Goal: Find specific fact: Find specific fact

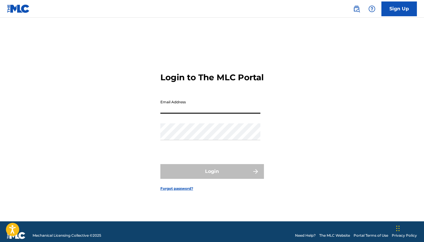
type input "[EMAIL_ADDRESS][DOMAIN_NAME]"
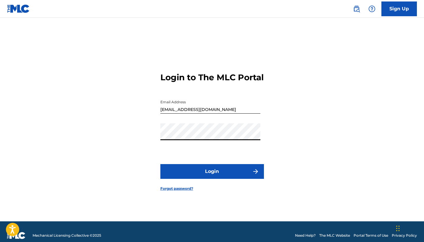
click at [202, 175] on button "Login" at bounding box center [211, 171] width 103 height 15
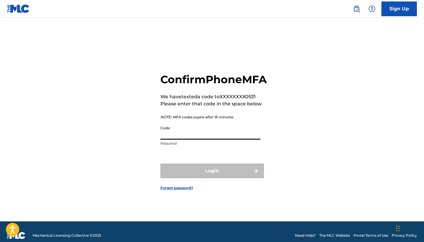
click at [203, 136] on input "Code" at bounding box center [210, 131] width 100 height 17
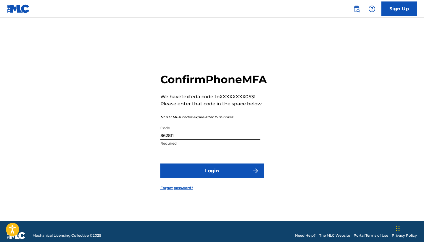
type input "862811"
click at [217, 176] on button "Login" at bounding box center [211, 171] width 103 height 15
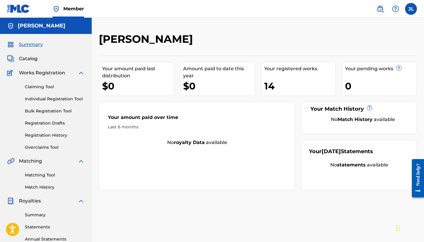
click at [49, 227] on link "Statements" at bounding box center [55, 227] width 60 height 6
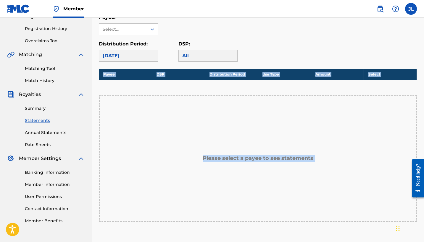
scroll to position [116, 0]
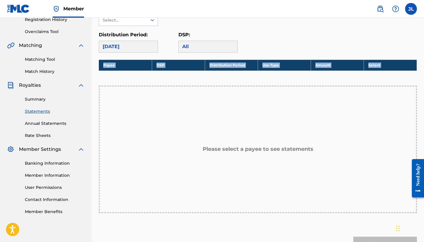
drag, startPoint x: 122, startPoint y: 198, endPoint x: 114, endPoint y: 139, distance: 59.2
click at [114, 139] on div "Royalty Statements Select your desired payee from the Payee drop-down menu. The…" at bounding box center [258, 96] width 318 height 359
click at [45, 100] on link "Summary" at bounding box center [55, 99] width 60 height 6
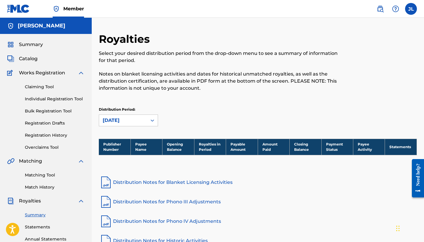
click at [174, 69] on div "Select your desired distribution period from the drop-down menu to see a summar…" at bounding box center [221, 71] width 245 height 42
click at [37, 41] on span "Summary" at bounding box center [31, 44] width 24 height 7
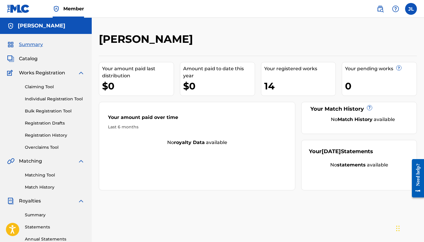
click at [413, 8] on label at bounding box center [411, 9] width 12 height 12
click at [411, 9] on input "[PERSON_NAME] [PERSON_NAME] [EMAIL_ADDRESS][DOMAIN_NAME] Notification Preferenc…" at bounding box center [411, 9] width 0 height 0
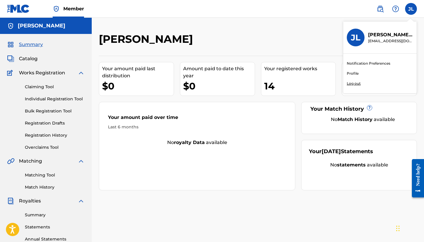
click at [356, 72] on link "Profile" at bounding box center [352, 73] width 12 height 5
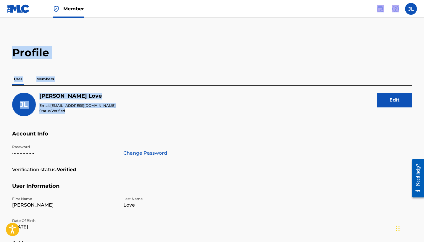
drag, startPoint x: 198, startPoint y: 129, endPoint x: 240, endPoint y: -24, distance: 158.3
click at [240, 0] on html "Accessibility Screen-Reader Guide, Feedback, and Issue Reporting | New window M…" at bounding box center [212, 121] width 424 height 242
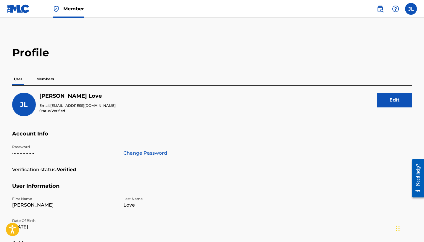
click at [44, 79] on p "Members" at bounding box center [45, 79] width 21 height 12
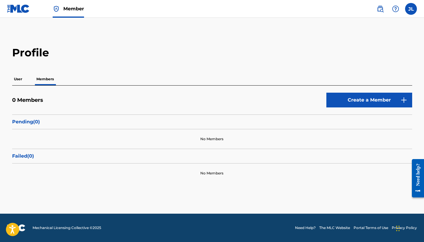
click at [20, 82] on p "User" at bounding box center [18, 79] width 12 height 12
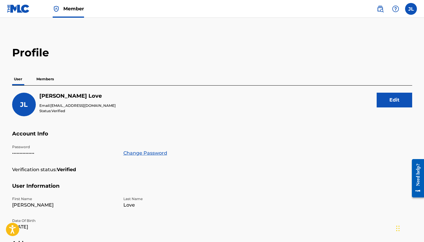
click at [27, 12] on img at bounding box center [18, 8] width 23 height 9
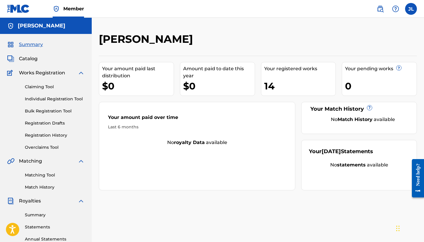
click at [42, 56] on div "Catalog" at bounding box center [45, 58] width 77 height 7
click at [36, 56] on span "Catalog" at bounding box center [28, 58] width 19 height 7
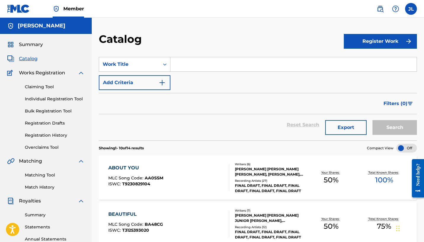
click at [51, 215] on link "Summary" at bounding box center [55, 215] width 60 height 6
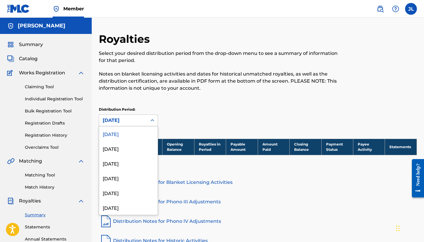
click at [147, 118] on div "[DATE]" at bounding box center [123, 120] width 48 height 11
click at [140, 137] on div "[DATE]" at bounding box center [128, 134] width 59 height 15
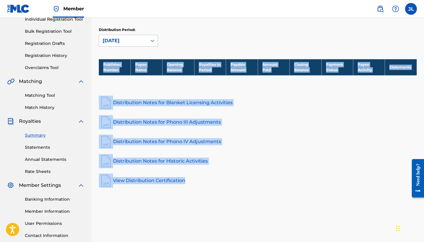
scroll to position [83, 0]
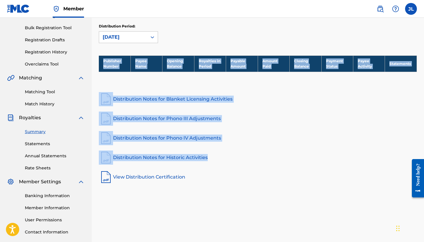
drag, startPoint x: 141, startPoint y: 158, endPoint x: 122, endPoint y: 155, distance: 18.8
click at [122, 155] on div "Royalties Select your desired distribution period from the drop-down menu to se…" at bounding box center [258, 66] width 318 height 235
click at [38, 143] on link "Statements" at bounding box center [55, 144] width 60 height 6
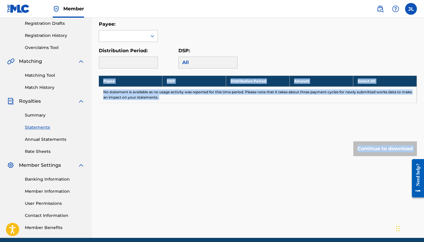
scroll to position [115, 0]
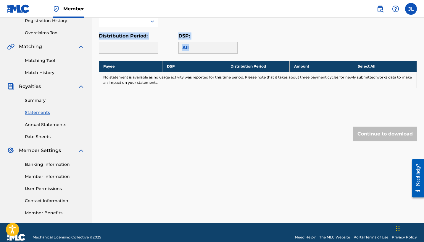
drag, startPoint x: 95, startPoint y: 212, endPoint x: 88, endPoint y: 215, distance: 7.9
click at [88, 215] on main "[PERSON_NAME] Summary Catalog Works Registration Claiming Tool Individual Regis…" at bounding box center [212, 63] width 424 height 320
click at [47, 174] on link "Member Information" at bounding box center [55, 177] width 60 height 6
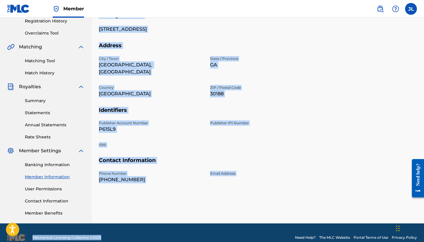
scroll to position [120, 0]
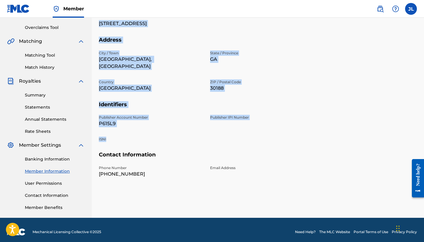
drag, startPoint x: 156, startPoint y: 114, endPoint x: 144, endPoint y: 122, distance: 14.2
click at [144, 126] on div "Edit Member Name Member Name [PERSON_NAME] Mailing Address [STREET_ADDRESS] Sta…" at bounding box center [258, 79] width 318 height 245
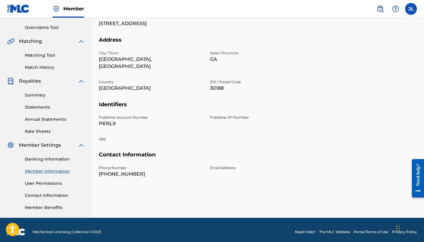
click at [142, 120] on p "P615L9" at bounding box center [151, 123] width 104 height 7
drag, startPoint x: 99, startPoint y: 109, endPoint x: 125, endPoint y: 118, distance: 27.5
click at [125, 118] on div "Publisher Account Number P615L9" at bounding box center [151, 121] width 104 height 12
click at [114, 120] on div "Publisher Account Number P615L9 Publisher IPI Number ISNI" at bounding box center [206, 133] width 215 height 37
drag, startPoint x: 115, startPoint y: 116, endPoint x: 96, endPoint y: 116, distance: 18.9
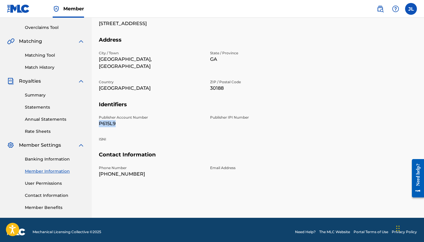
click at [96, 116] on div "Mailing and Contact Information entered on the Mailing and Contact tab is used …" at bounding box center [258, 65] width 332 height 306
copy p "P615L9"
